Goal: Download file/media

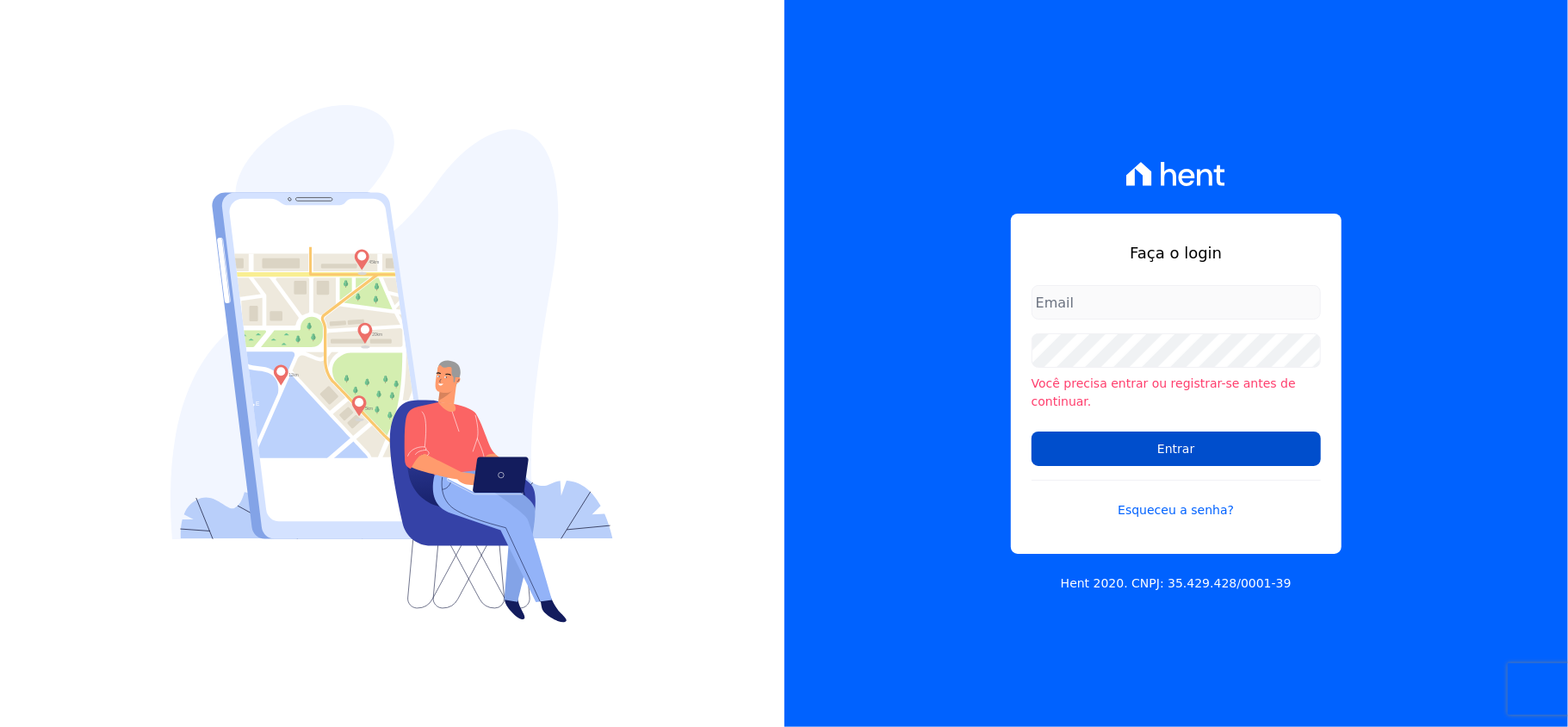
type input "[EMAIL_ADDRESS][DOMAIN_NAME]"
click at [1199, 434] on input "Entrar" at bounding box center [1176, 448] width 290 height 35
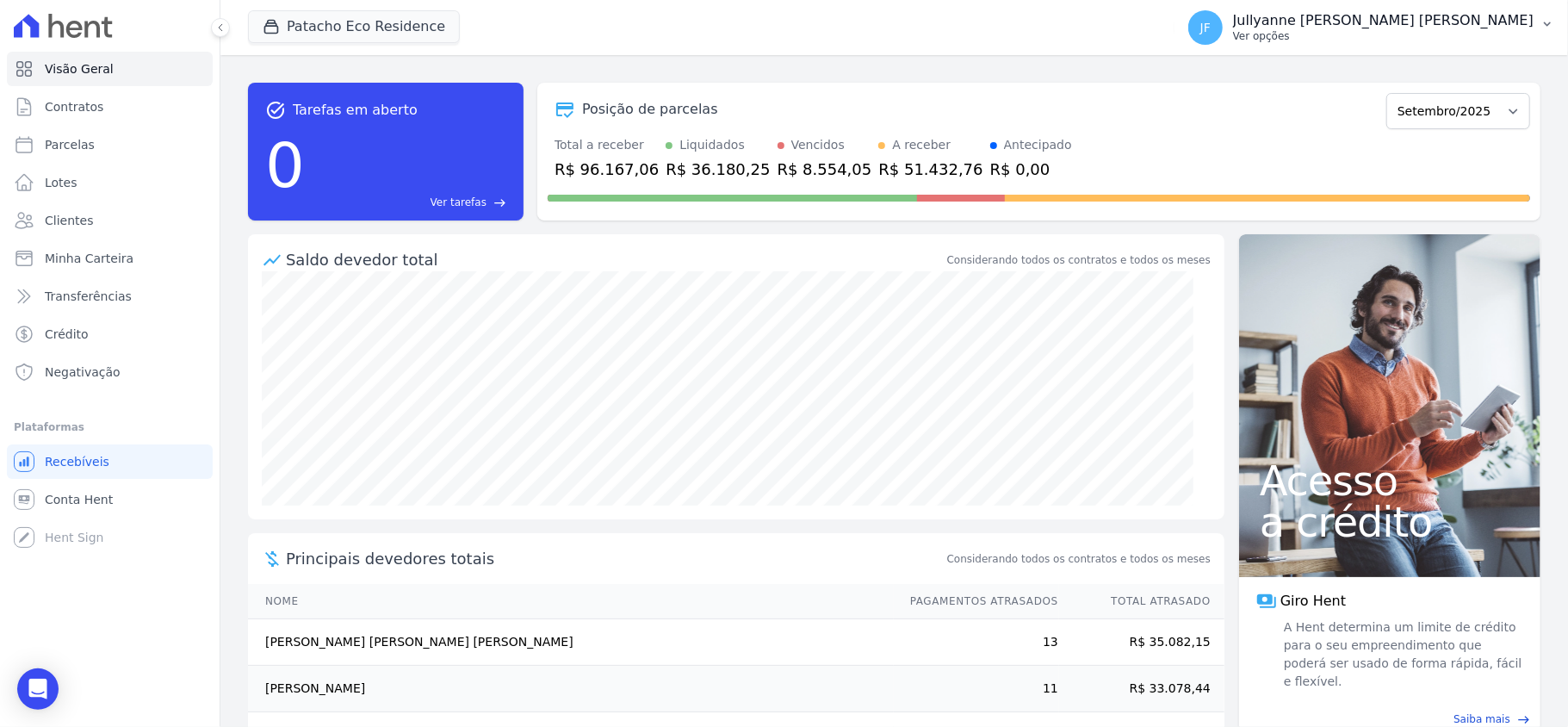
click at [1515, 36] on p "Ver opções" at bounding box center [1383, 37] width 301 height 14
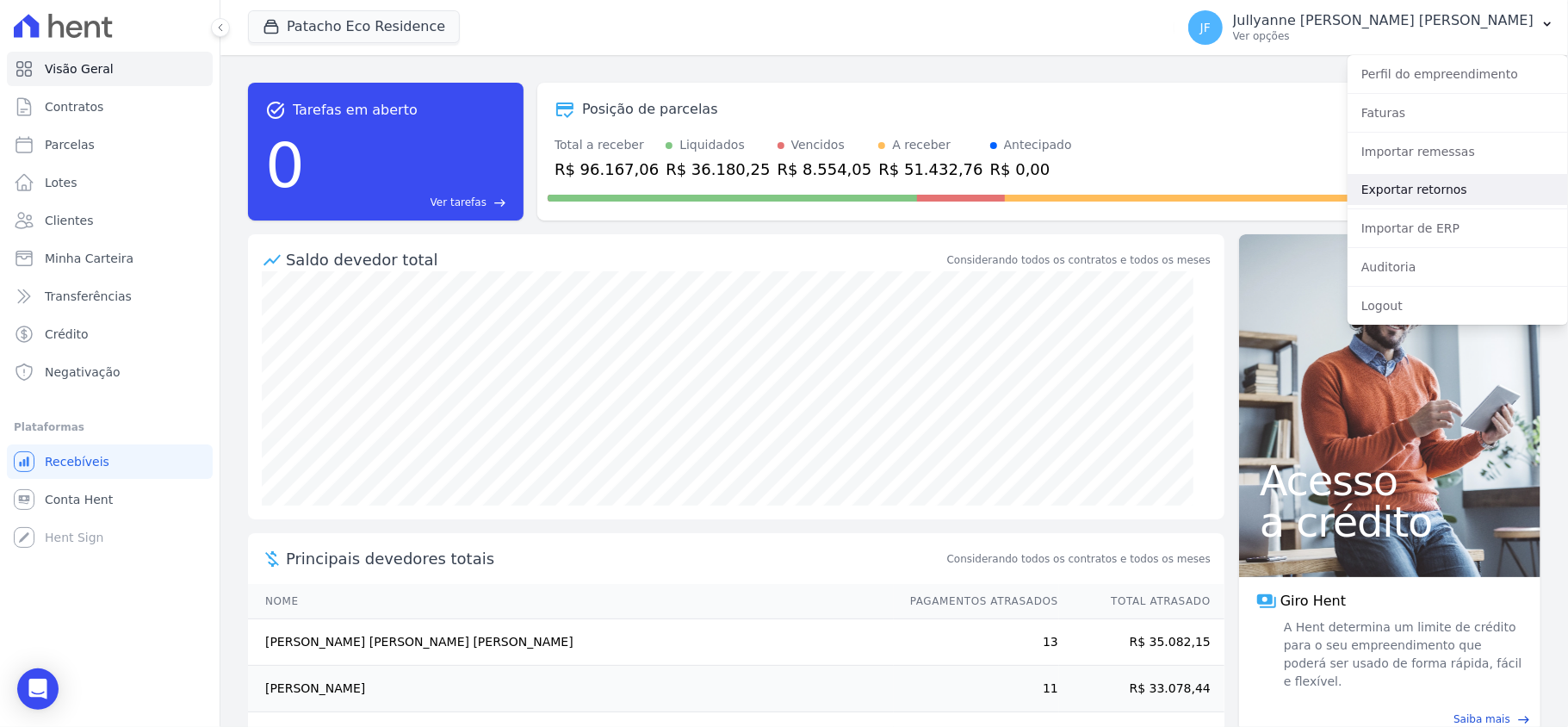
click at [1437, 187] on link "Exportar retornos" at bounding box center [1458, 188] width 220 height 31
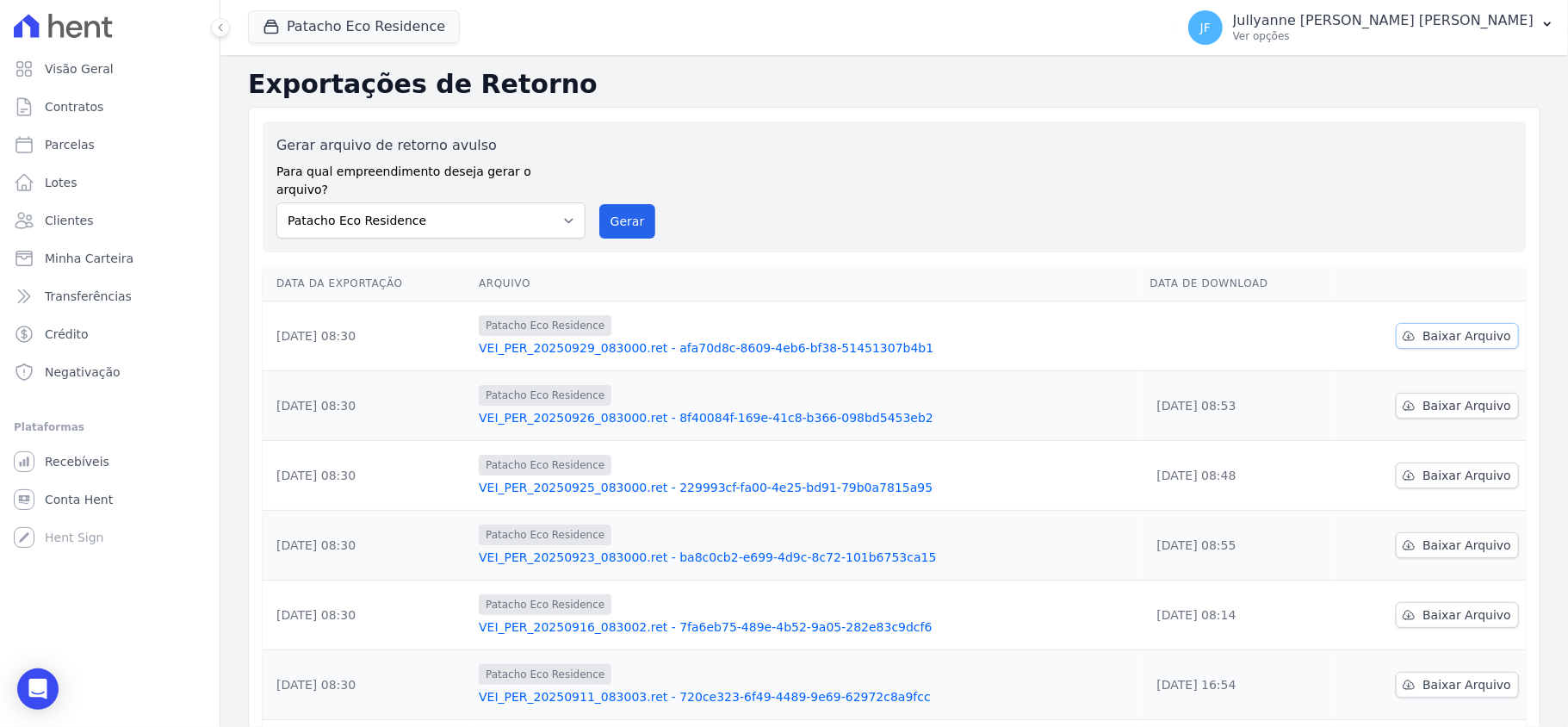
click at [1461, 327] on span "Baixar Arquivo" at bounding box center [1466, 335] width 88 height 17
